Goal: Task Accomplishment & Management: Manage account settings

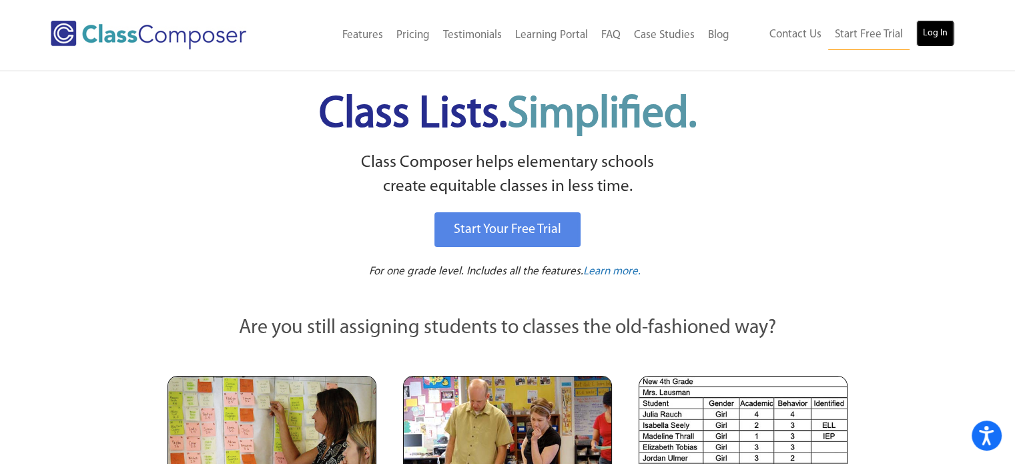
click at [936, 35] on link "Log In" at bounding box center [935, 33] width 38 height 27
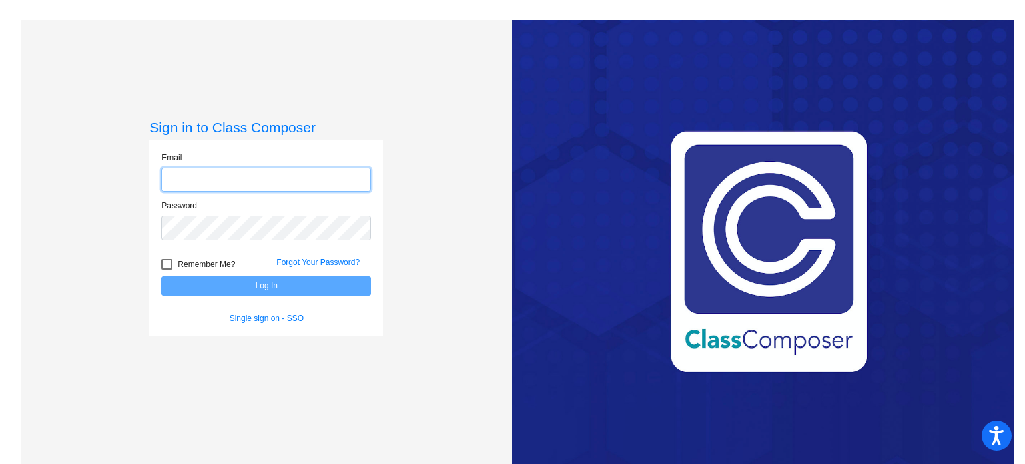
type input "mdelatorre@sd27j.net"
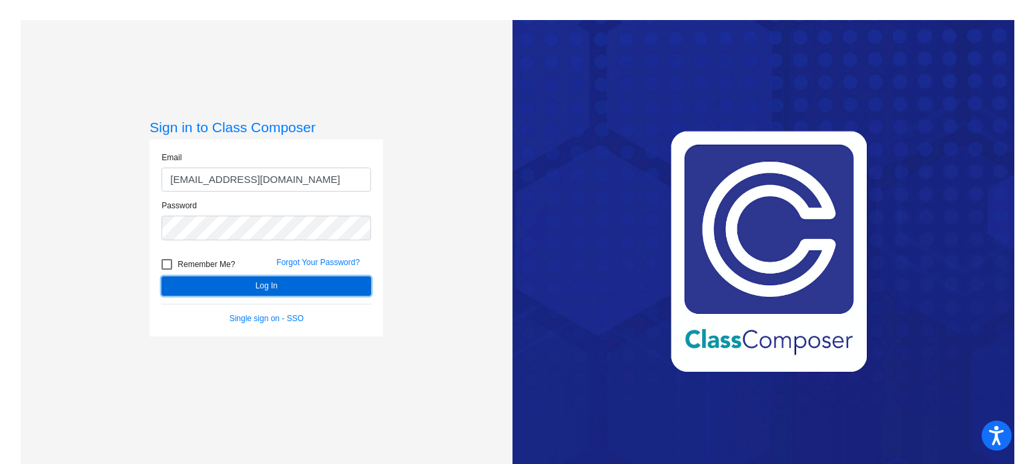
click at [297, 282] on button "Log In" at bounding box center [267, 285] width 210 height 19
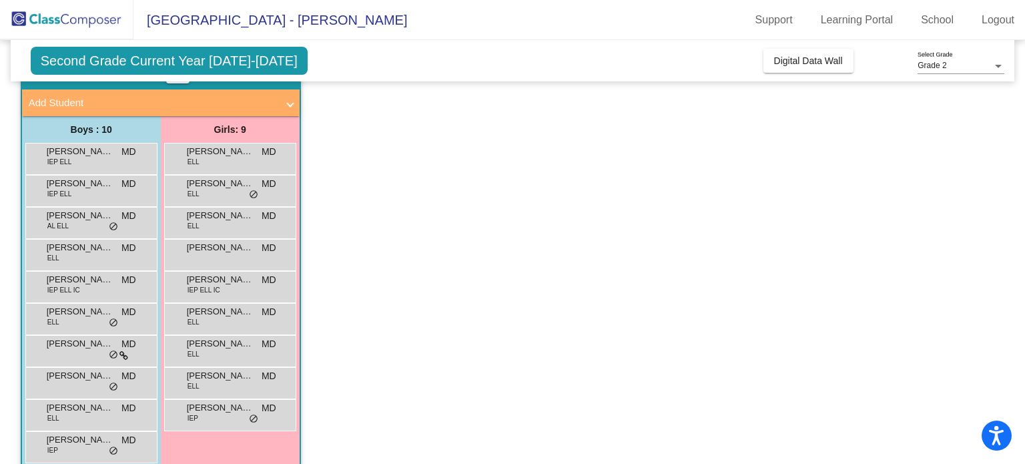
scroll to position [91, 0]
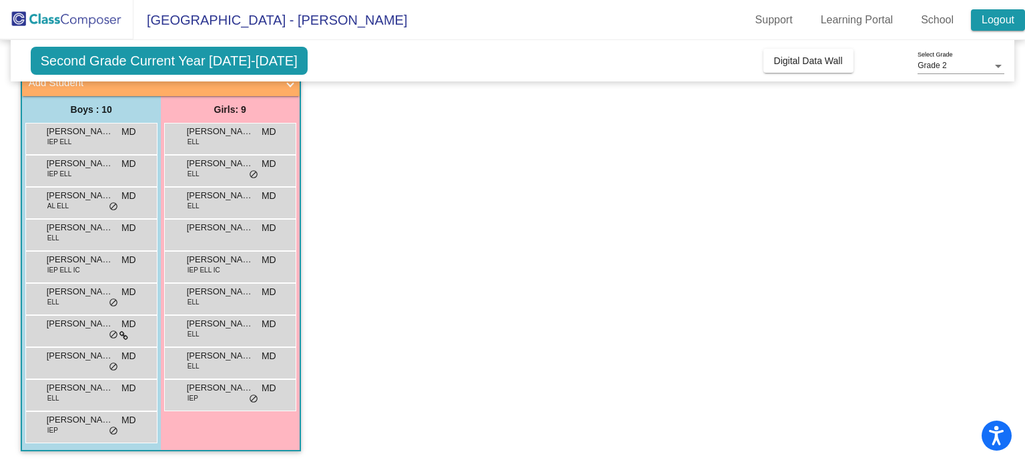
drag, startPoint x: 996, startPoint y: 23, endPoint x: 992, endPoint y: 13, distance: 10.2
click at [992, 13] on link "Logout" at bounding box center [998, 19] width 54 height 21
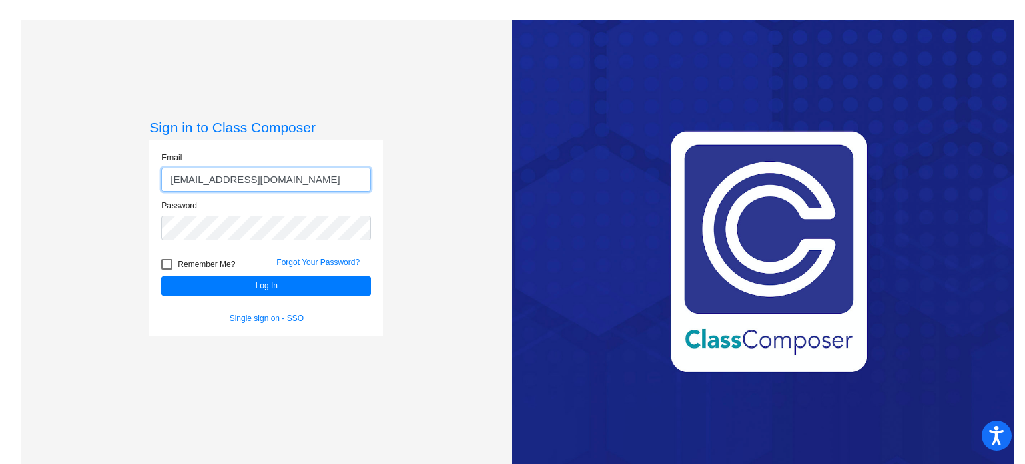
click at [276, 179] on input "mdelatorre@sd27j.net" at bounding box center [267, 180] width 210 height 25
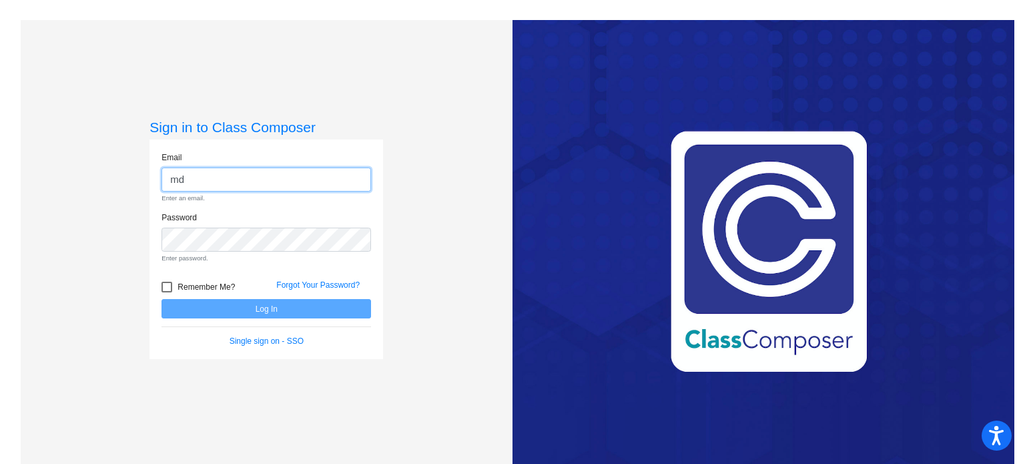
type input "m"
type input "d"
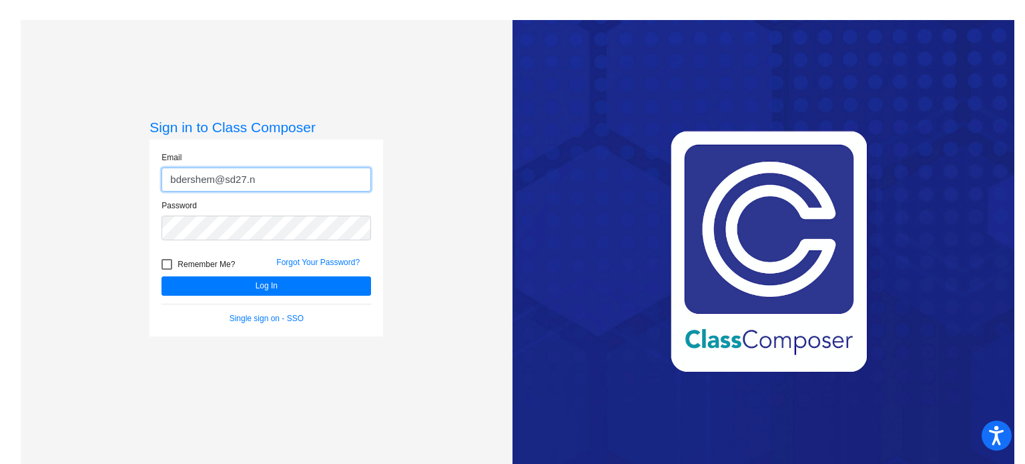
click at [252, 177] on input "bdershem@sd27.n" at bounding box center [267, 180] width 210 height 25
type input "bdershem@sd27j.net"
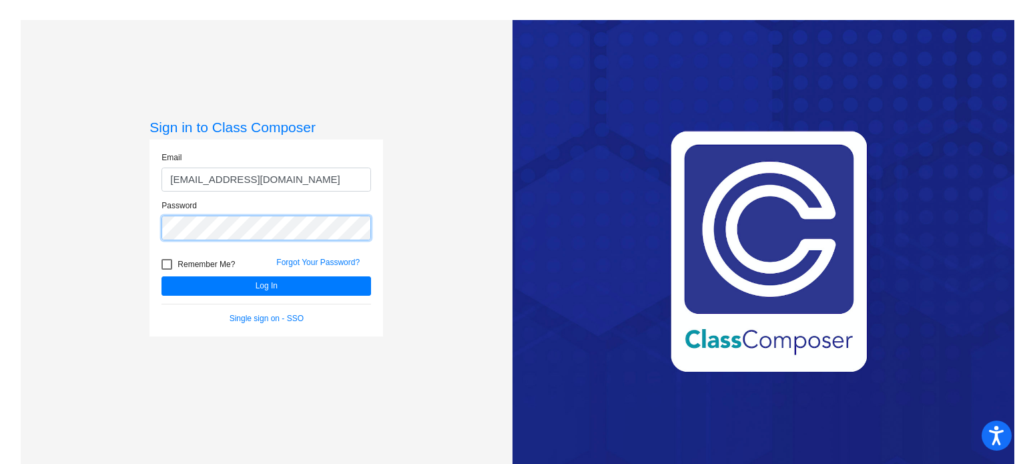
click at [162, 276] on button "Log In" at bounding box center [267, 285] width 210 height 19
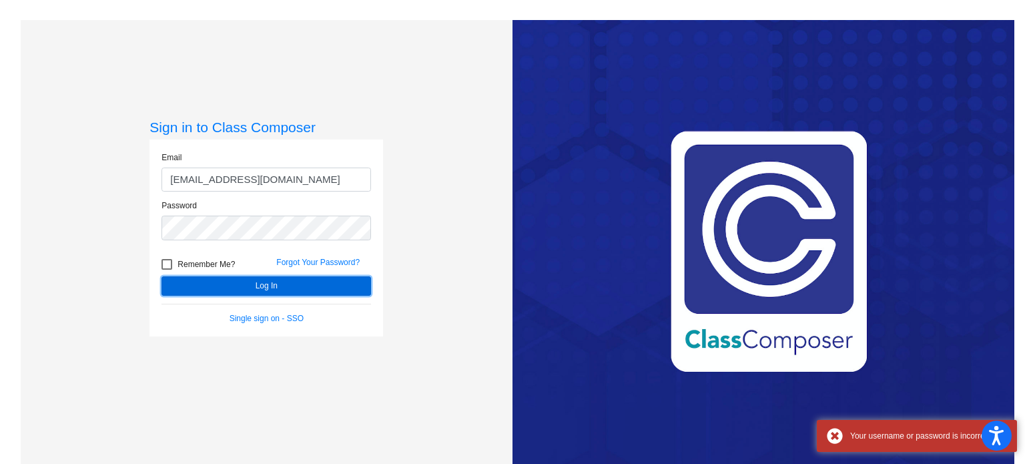
click at [272, 284] on button "Log In" at bounding box center [267, 285] width 210 height 19
